Goal: Task Accomplishment & Management: Complete application form

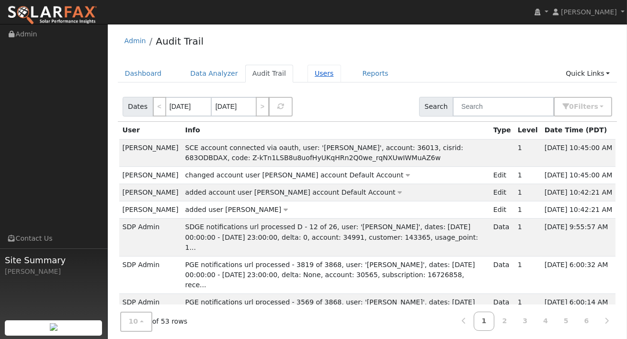
drag, startPoint x: 323, startPoint y: 68, endPoint x: 303, endPoint y: 76, distance: 21.7
click at [323, 68] on link "Users" at bounding box center [324, 74] width 34 height 18
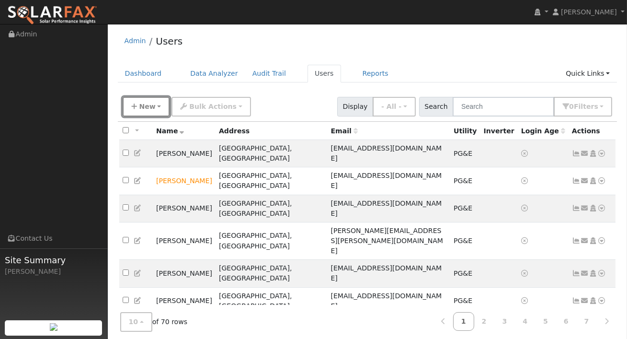
click at [155, 107] on button "New" at bounding box center [146, 107] width 47 height 20
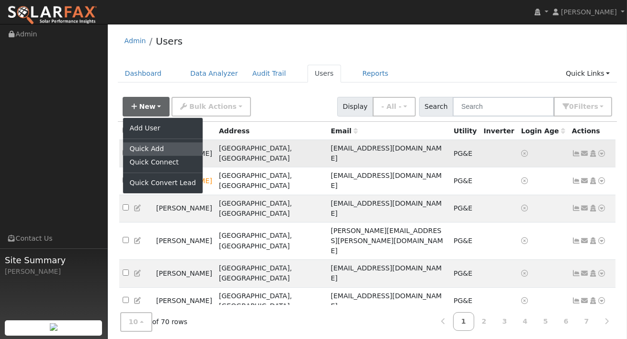
drag, startPoint x: 158, startPoint y: 153, endPoint x: 171, endPoint y: 148, distance: 14.2
click at [158, 153] on link "Quick Add" at bounding box center [163, 148] width 80 height 13
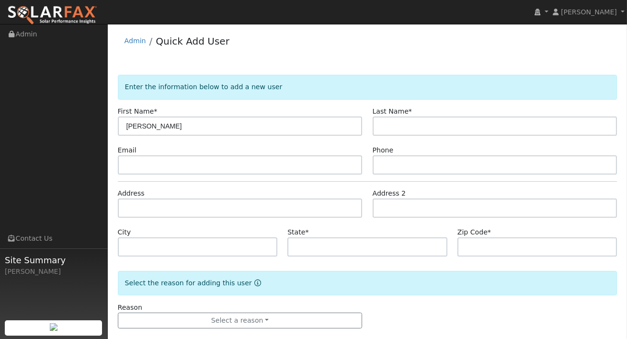
type input "[PERSON_NAME]"
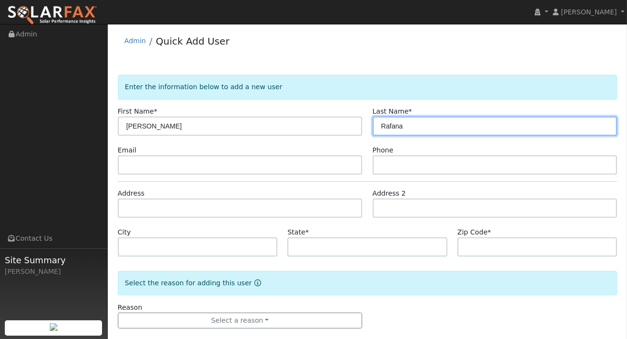
type input "Rafana"
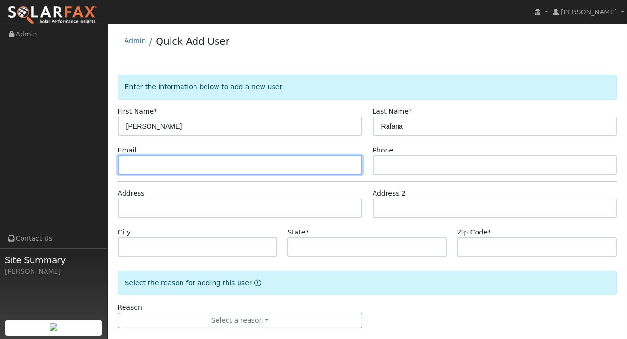
paste input "hooknhammer1@yahoo.com"
type input "hooknhammer1@yahoo.com"
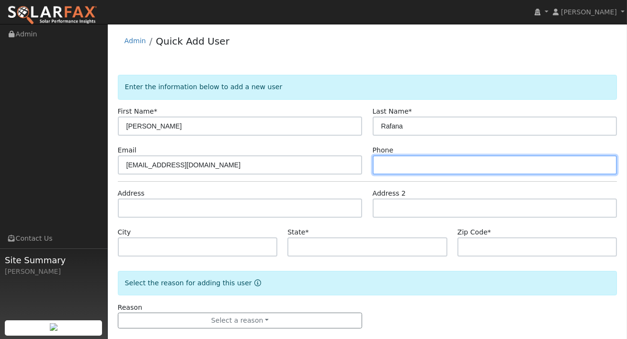
click at [389, 164] on input "text" at bounding box center [495, 164] width 245 height 19
type input "8185155571"
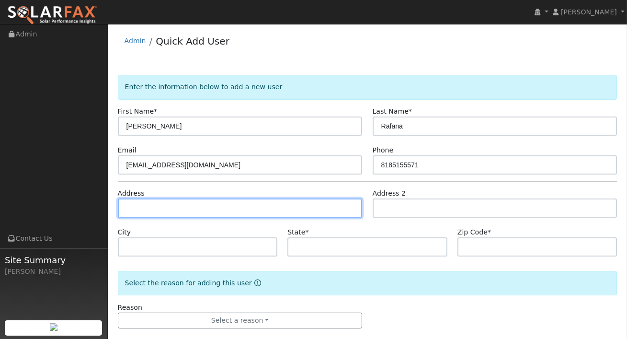
click at [142, 212] on input "text" at bounding box center [240, 207] width 245 height 19
paste input "Eddie Rafanan - 344983"
click at [207, 211] on input "Eddie Rafanan - 344983" at bounding box center [240, 207] width 245 height 19
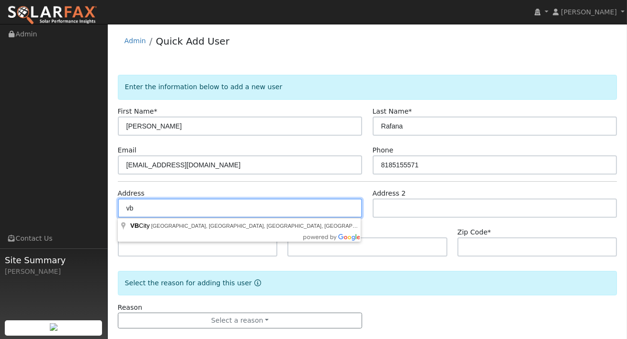
type input "v"
paste input "6305 Smith Ave Jurupa Valley CA, 91752"
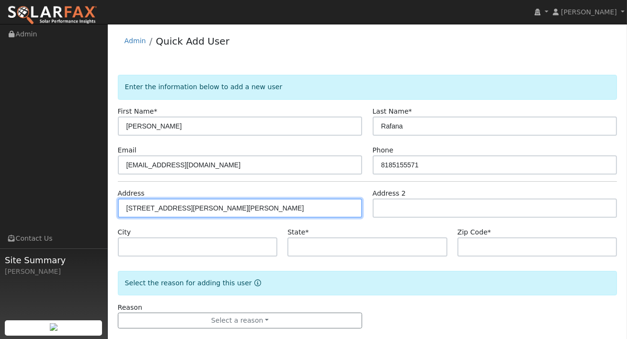
type input "[STREET_ADDRESS][PERSON_NAME]"
type input "[GEOGRAPHIC_DATA]"
type input "CA"
type input "91752"
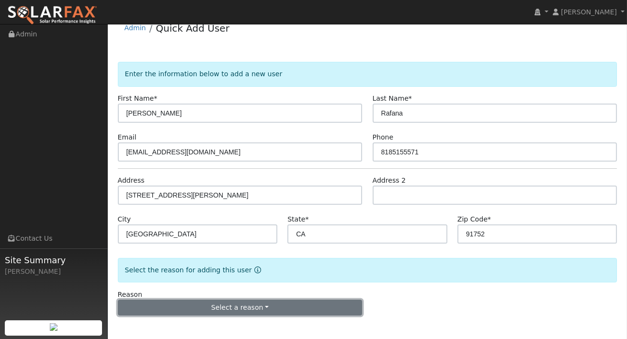
click at [267, 303] on button "Select a reason" at bounding box center [240, 307] width 245 height 16
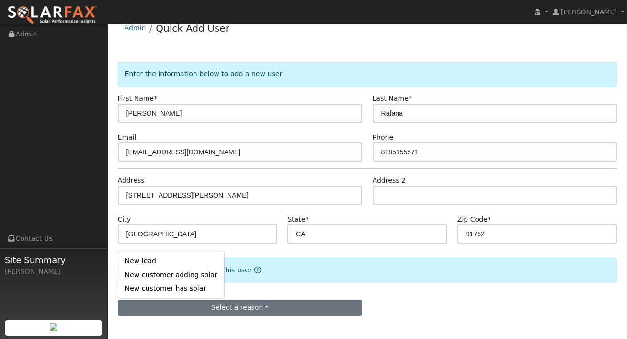
click at [187, 269] on link "New customer adding solar" at bounding box center [171, 274] width 106 height 13
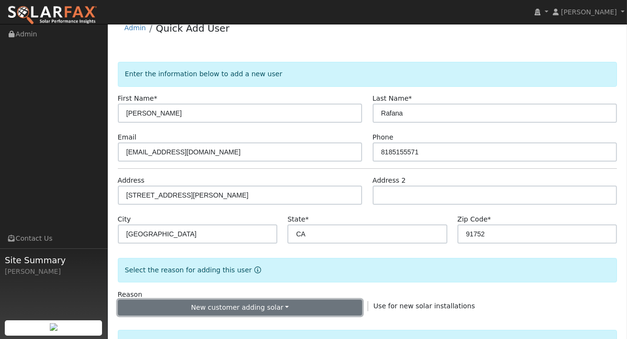
click at [236, 306] on button "New customer adding solar" at bounding box center [240, 307] width 245 height 16
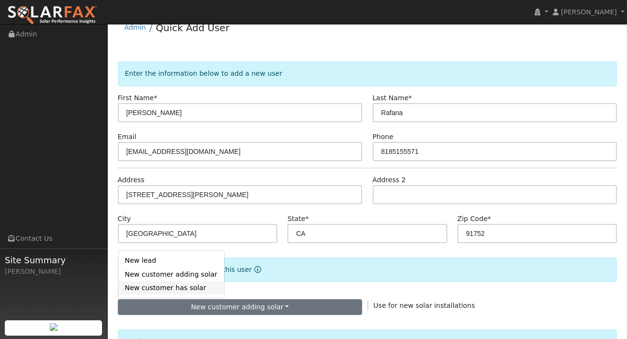
click at [163, 290] on link "New customer has solar" at bounding box center [171, 287] width 106 height 13
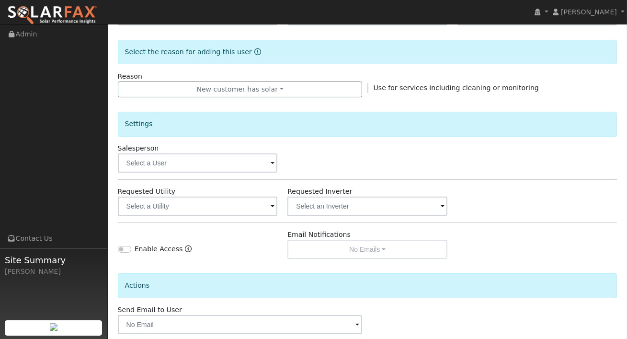
scroll to position [249, 0]
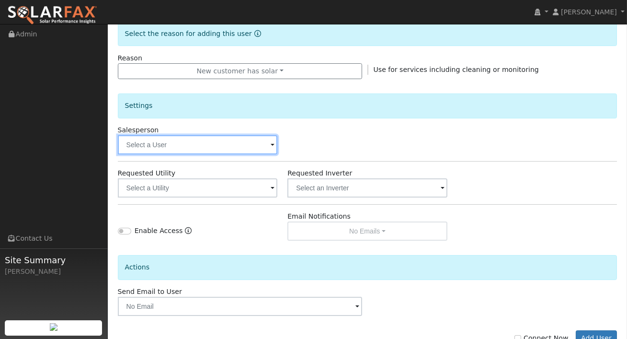
click at [245, 145] on input "text" at bounding box center [198, 144] width 160 height 19
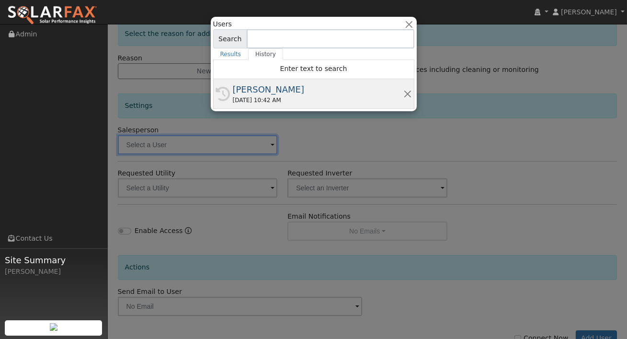
click at [289, 103] on div "08/18/2025 10:42 AM" at bounding box center [318, 100] width 171 height 9
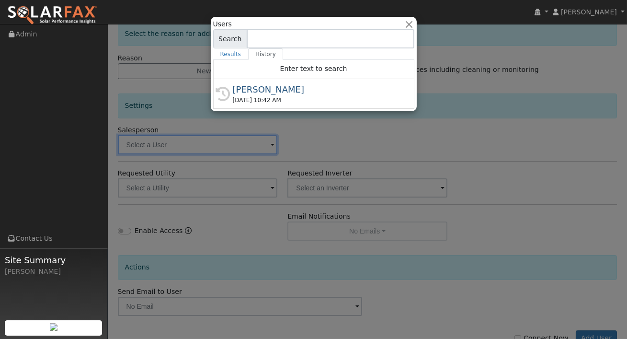
type input "[PERSON_NAME]"
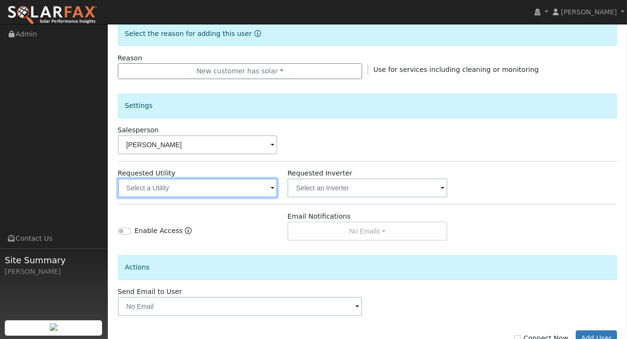
click at [257, 179] on input "text" at bounding box center [198, 187] width 160 height 19
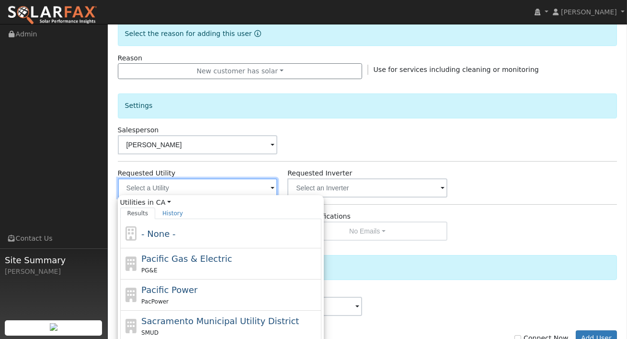
click at [260, 193] on input "text" at bounding box center [198, 187] width 160 height 19
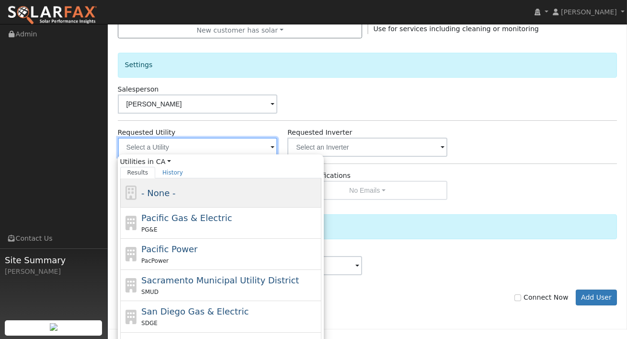
scroll to position [311, 0]
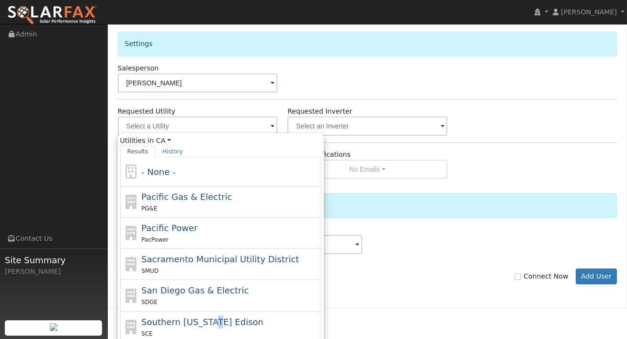
drag, startPoint x: 206, startPoint y: 318, endPoint x: 213, endPoint y: 311, distance: 9.5
click at [206, 318] on span "Southern [US_STATE] Edison" at bounding box center [202, 322] width 122 height 10
type input "Southern [US_STATE] Edison"
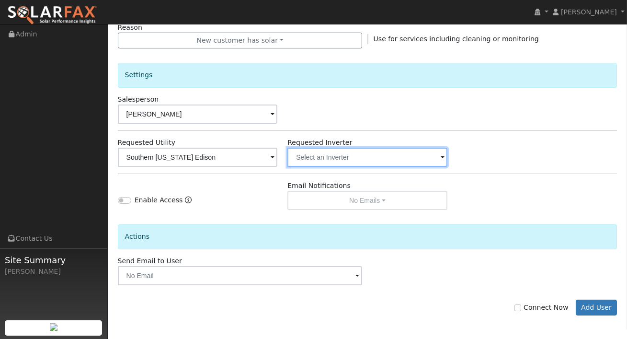
click at [278, 157] on input "text" at bounding box center [198, 157] width 160 height 19
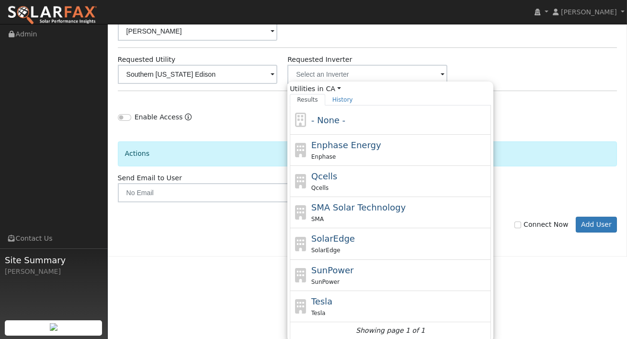
drag, startPoint x: 341, startPoint y: 249, endPoint x: 349, endPoint y: 245, distance: 7.9
click at [341, 249] on div "SolarEdge" at bounding box center [400, 250] width 178 height 10
type input "SolarEdge"
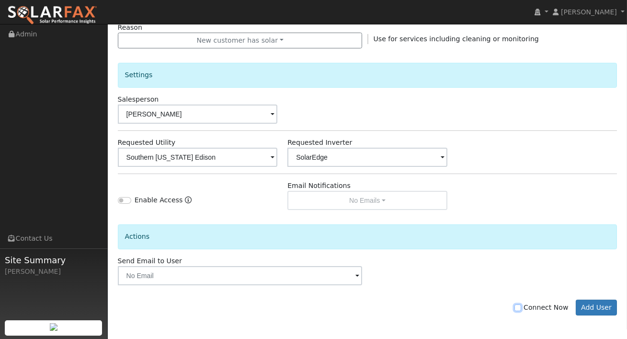
drag, startPoint x: 520, startPoint y: 305, endPoint x: 554, endPoint y: 305, distance: 34.0
click at [520, 305] on input "Connect Now" at bounding box center [517, 307] width 7 height 7
drag, startPoint x: 522, startPoint y: 305, endPoint x: 528, endPoint y: 305, distance: 6.2
click at [521, 306] on input "Connect Now" at bounding box center [517, 307] width 7 height 7
checkbox input "false"
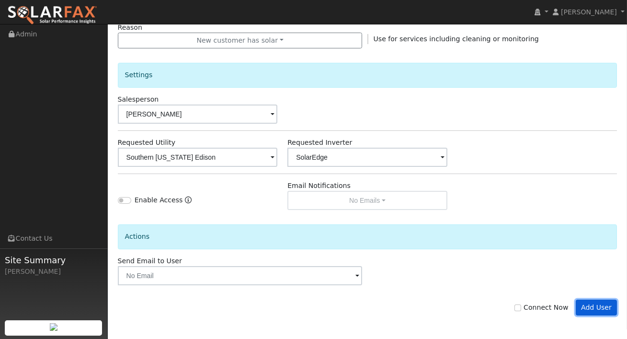
drag, startPoint x: 586, startPoint y: 307, endPoint x: 578, endPoint y: 290, distance: 18.2
click at [586, 307] on button "Add User" at bounding box center [597, 307] width 42 height 16
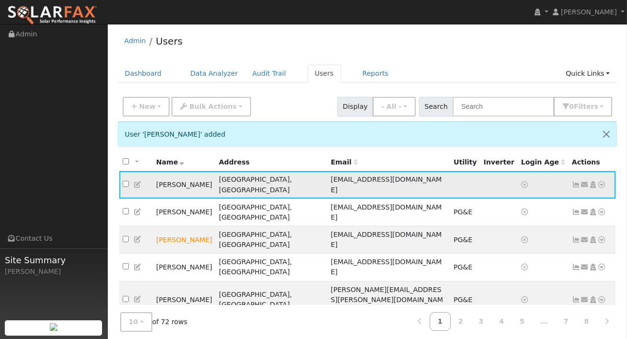
click at [603, 181] on icon at bounding box center [602, 184] width 9 height 7
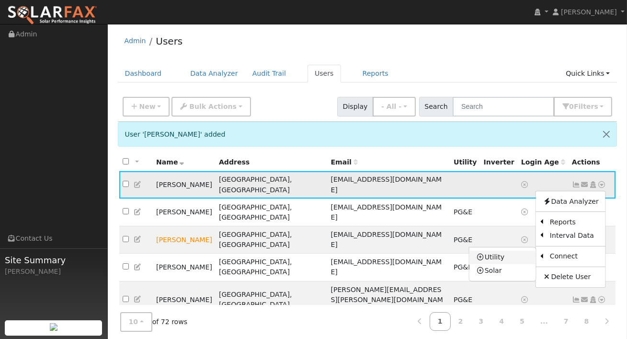
click at [503, 252] on link "Utility" at bounding box center [502, 256] width 67 height 13
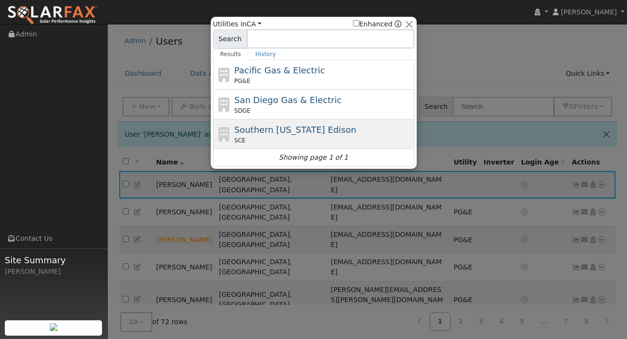
click at [292, 132] on span "Southern California Edison" at bounding box center [295, 130] width 122 height 10
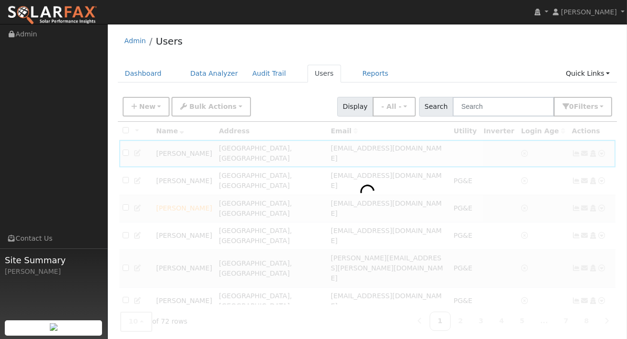
click at [584, 155] on div at bounding box center [368, 296] width 500 height 348
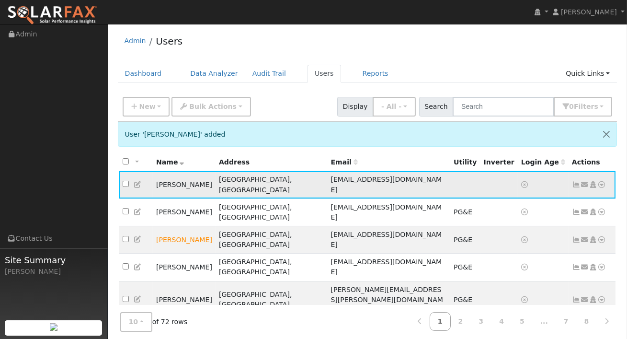
click at [600, 181] on icon at bounding box center [602, 184] width 9 height 7
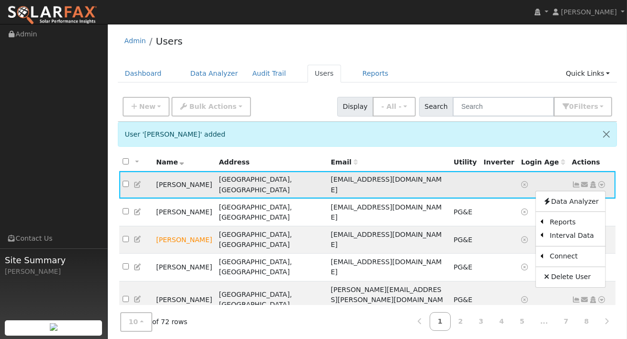
click at [581, 181] on icon at bounding box center [584, 184] width 9 height 7
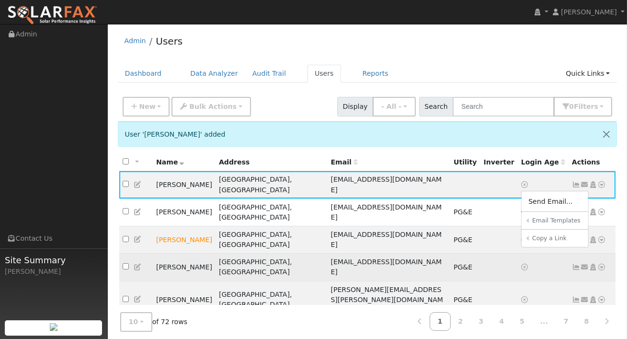
click at [0, 0] on link "30-Day Access Notification" at bounding box center [0, 0] width 0 height 0
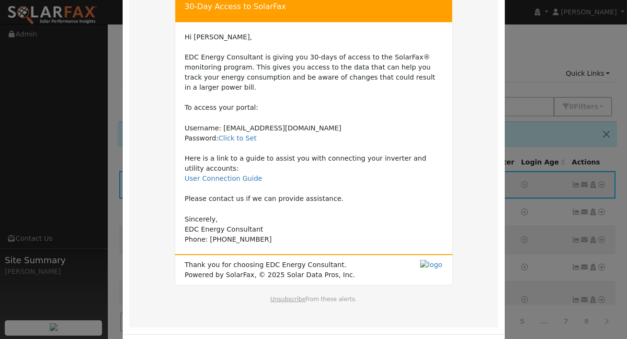
scroll to position [99, 0]
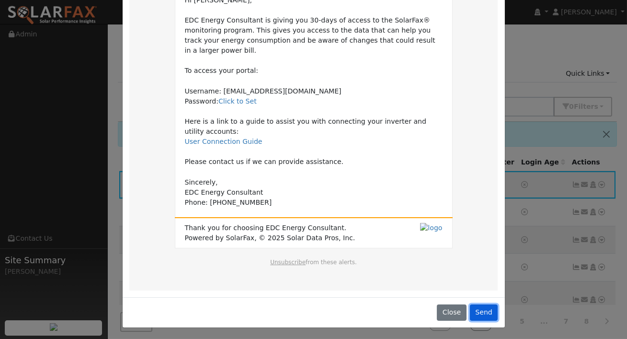
click at [483, 313] on button "Send" at bounding box center [484, 312] width 28 height 16
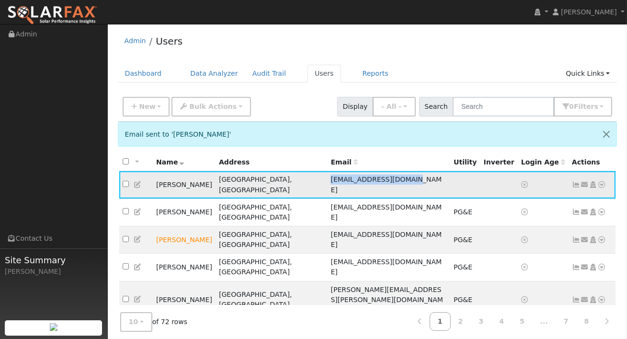
drag, startPoint x: 317, startPoint y: 180, endPoint x: 393, endPoint y: 179, distance: 76.2
click at [416, 180] on td "[EMAIL_ADDRESS][DOMAIN_NAME]" at bounding box center [388, 184] width 123 height 27
copy span "[EMAIL_ADDRESS][DOMAIN_NAME]"
drag, startPoint x: 383, startPoint y: 179, endPoint x: 287, endPoint y: 7, distance: 197.2
click at [0, 24] on div "[PERSON_NAME] [PERSON_NAME] Profile My Company Help Center Terms Of Service See…" at bounding box center [313, 282] width 627 height 516
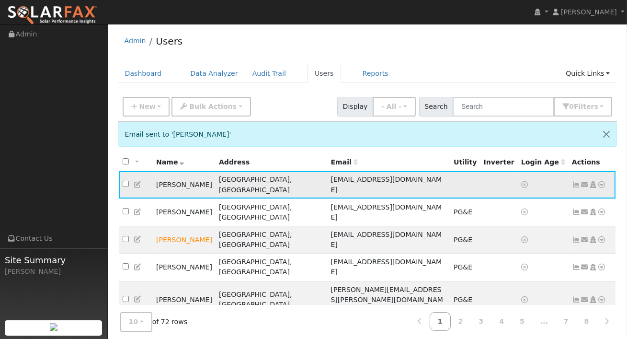
click at [602, 181] on icon at bounding box center [602, 184] width 9 height 7
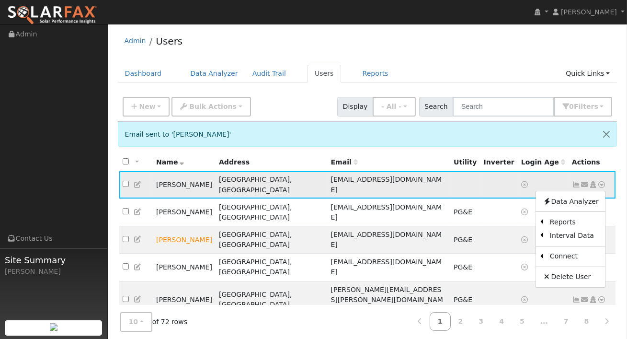
drag, startPoint x: 489, startPoint y: 180, endPoint x: 478, endPoint y: 180, distance: 10.1
click at [488, 180] on td at bounding box center [498, 184] width 37 height 27
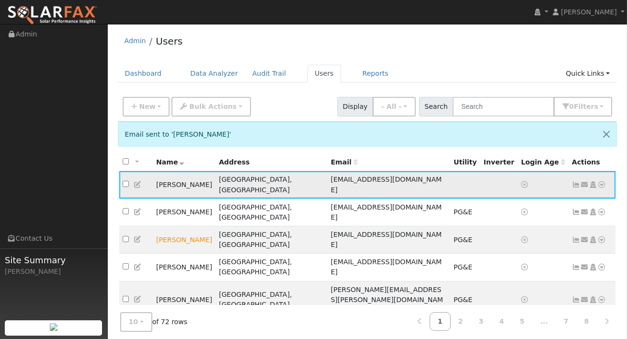
click at [362, 176] on span "[EMAIL_ADDRESS][DOMAIN_NAME]" at bounding box center [385, 184] width 111 height 18
click at [334, 178] on span "[EMAIL_ADDRESS][DOMAIN_NAME]" at bounding box center [385, 184] width 111 height 18
click at [134, 181] on icon at bounding box center [138, 184] width 9 height 7
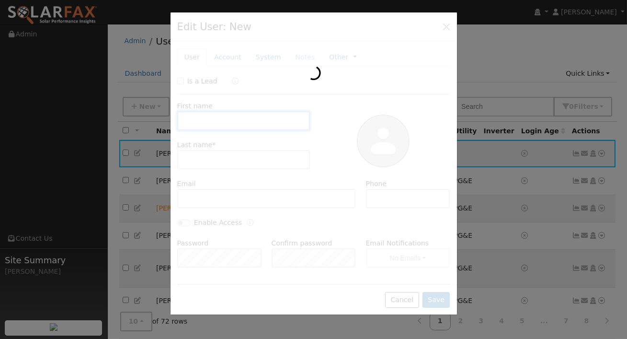
type input "[PERSON_NAME]"
type input "Rafana"
type input "[EMAIL_ADDRESS][DOMAIN_NAME]"
type input "8185155571"
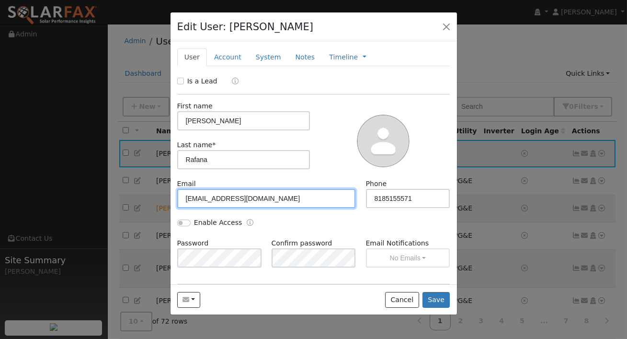
click at [268, 197] on input "[EMAIL_ADDRESS][DOMAIN_NAME]" at bounding box center [266, 198] width 179 height 19
paste input "[EMAIL_ADDRESS]"
type input "[EMAIL_ADDRESS][DOMAIN_NAME]"
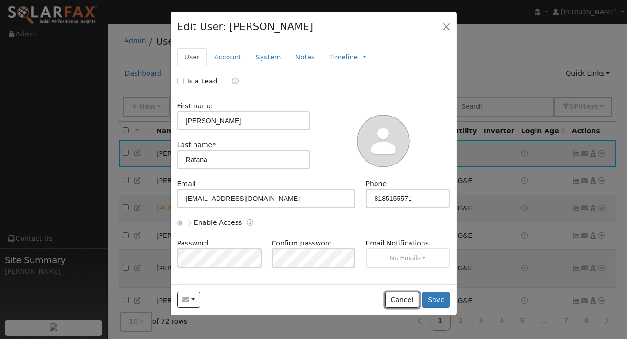
click at [418, 294] on button "Cancel" at bounding box center [402, 300] width 34 height 16
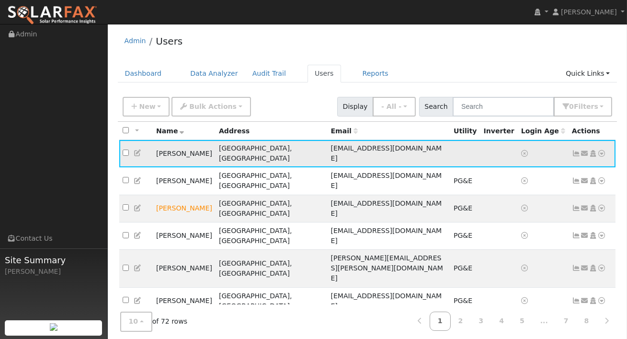
click at [140, 149] on icon at bounding box center [138, 152] width 9 height 7
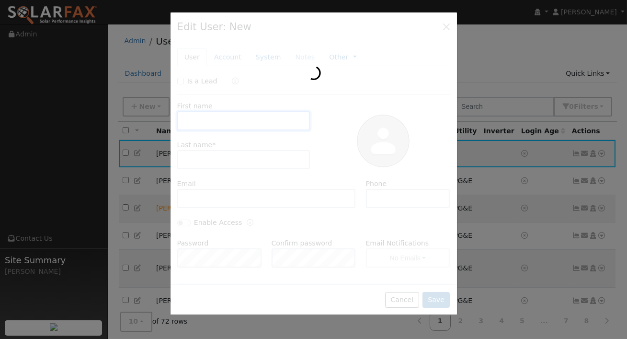
type input "[PERSON_NAME]"
type input "Rafana"
type input "[EMAIL_ADDRESS][DOMAIN_NAME]"
type input "8185155571"
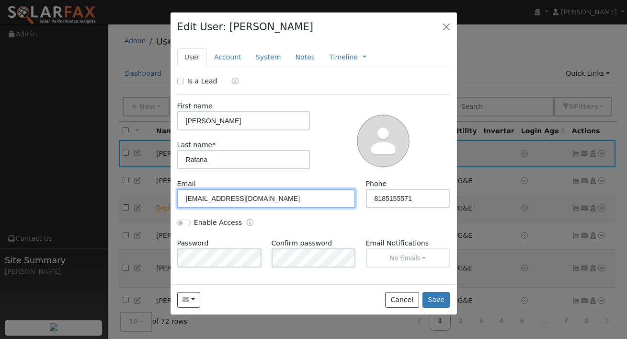
click at [267, 203] on input "[EMAIL_ADDRESS][DOMAIN_NAME]" at bounding box center [266, 198] width 179 height 19
paste input "[EMAIL_ADDRESS]"
type input "[EMAIL_ADDRESS][DOMAIN_NAME]"
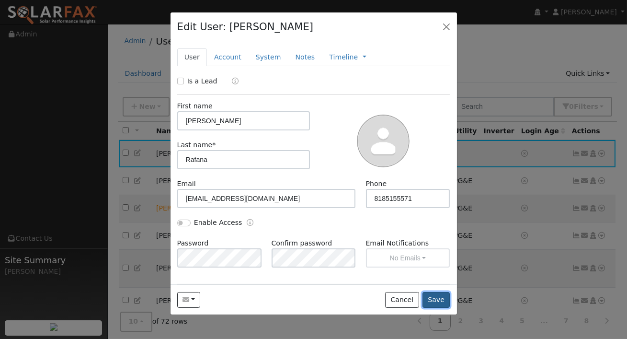
click at [432, 295] on button "Save" at bounding box center [436, 300] width 28 height 16
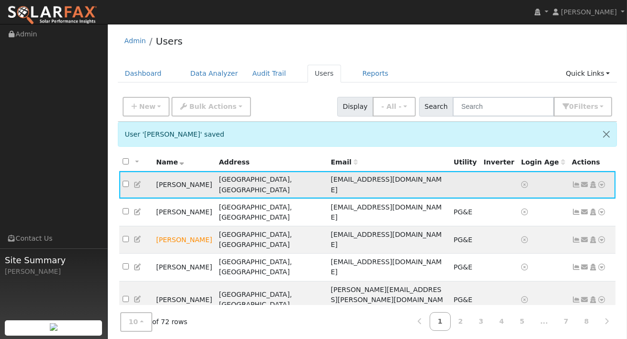
drag, startPoint x: 584, startPoint y: 179, endPoint x: 581, endPoint y: 186, distance: 7.7
click at [584, 181] on icon at bounding box center [584, 184] width 9 height 7
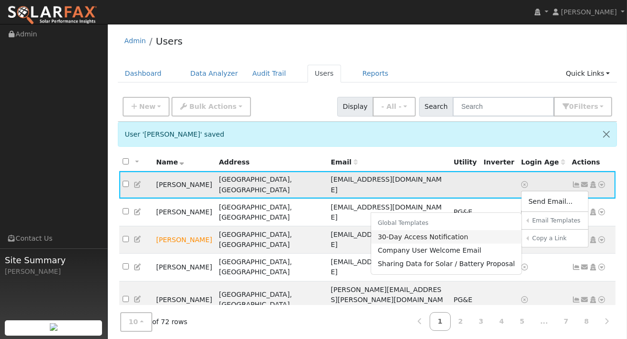
click at [449, 231] on link "30-Day Access Notification" at bounding box center [446, 236] width 151 height 13
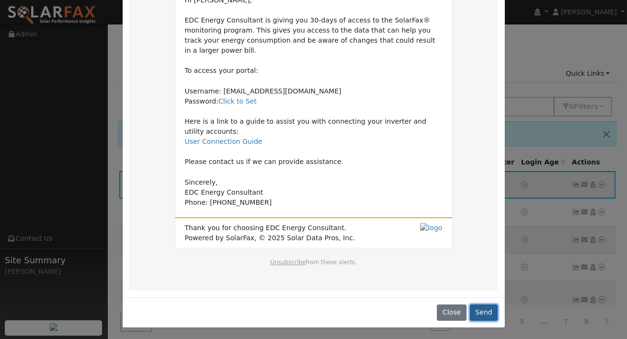
click at [475, 307] on button "Send" at bounding box center [484, 312] width 28 height 16
